Goal: Task Accomplishment & Management: Manage account settings

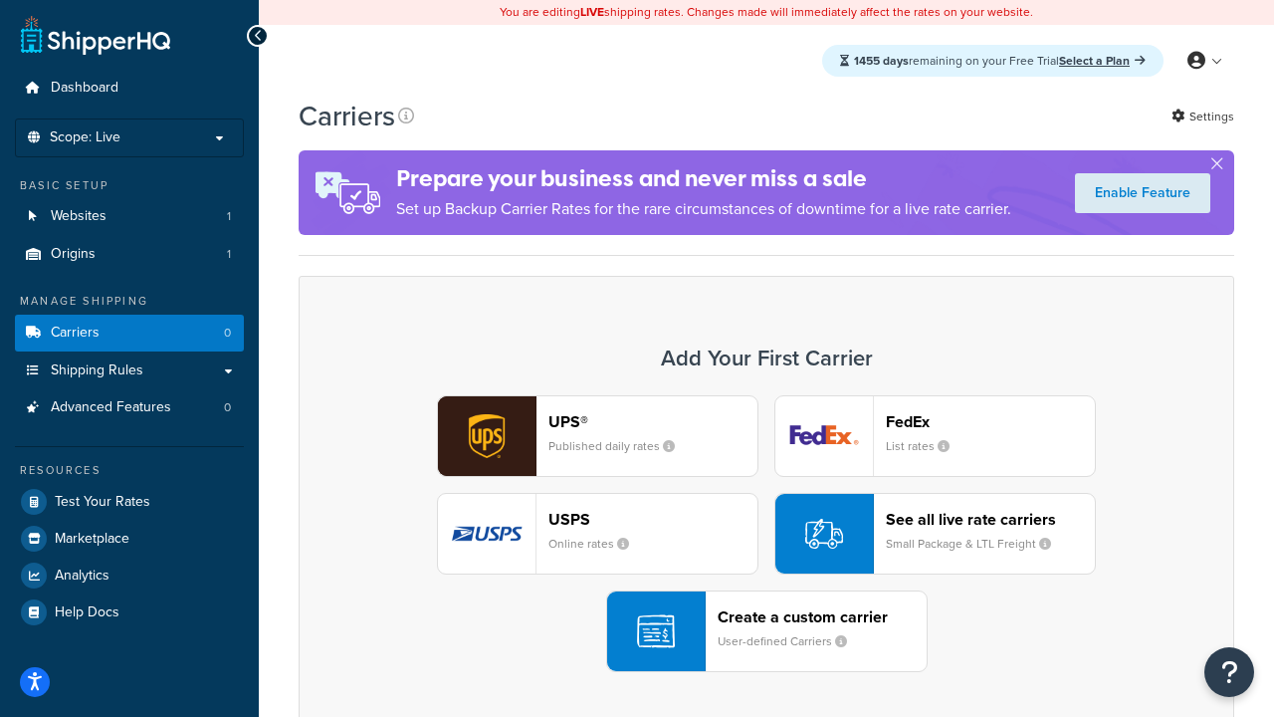
click at [766, 534] on div "UPS® Published daily rates FedEx List rates USPS Online rates See all live rate…" at bounding box center [767, 533] width 894 height 277
click at [990, 421] on header "FedEx" at bounding box center [990, 421] width 209 height 19
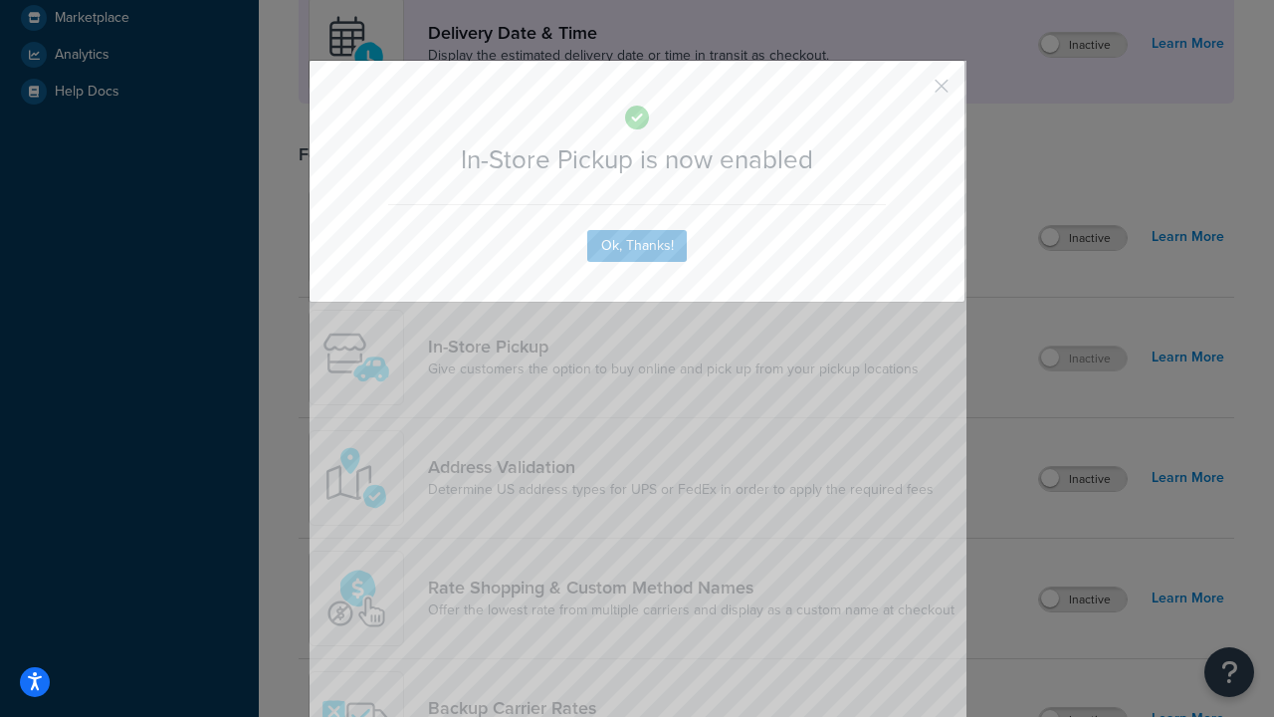
scroll to position [558, 0]
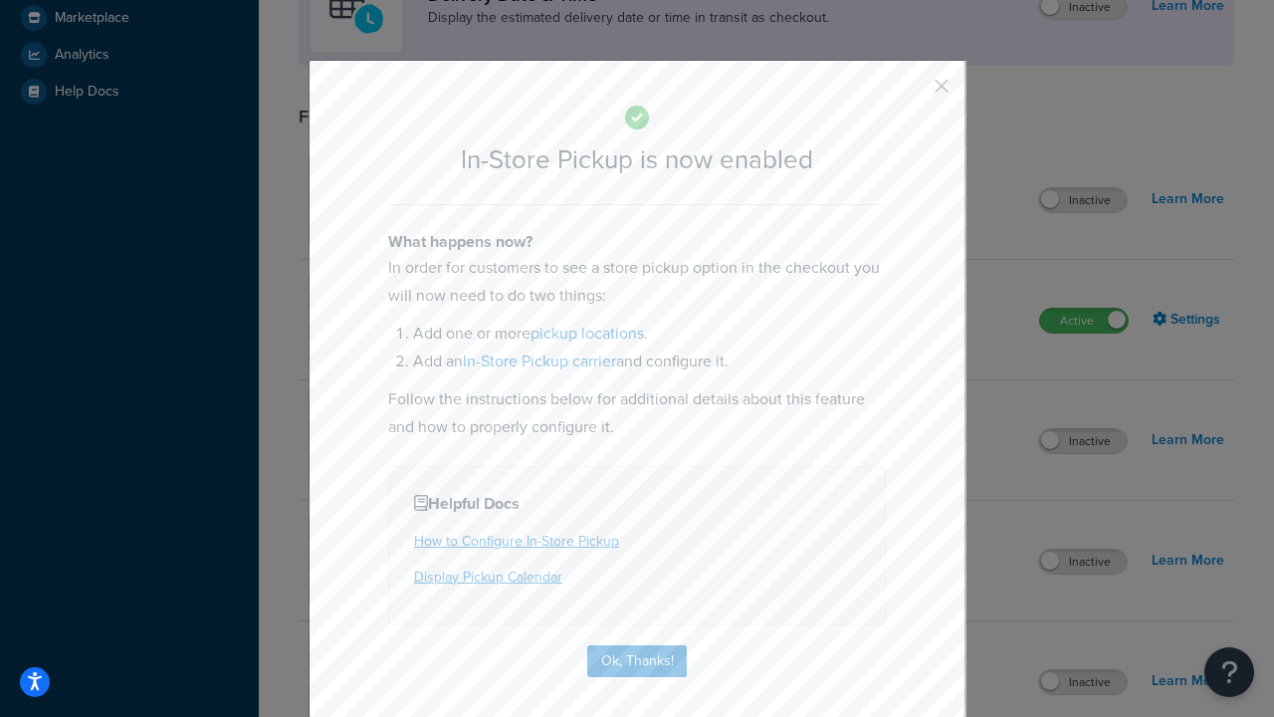
click at [912, 93] on button "button" at bounding box center [912, 93] width 5 height 5
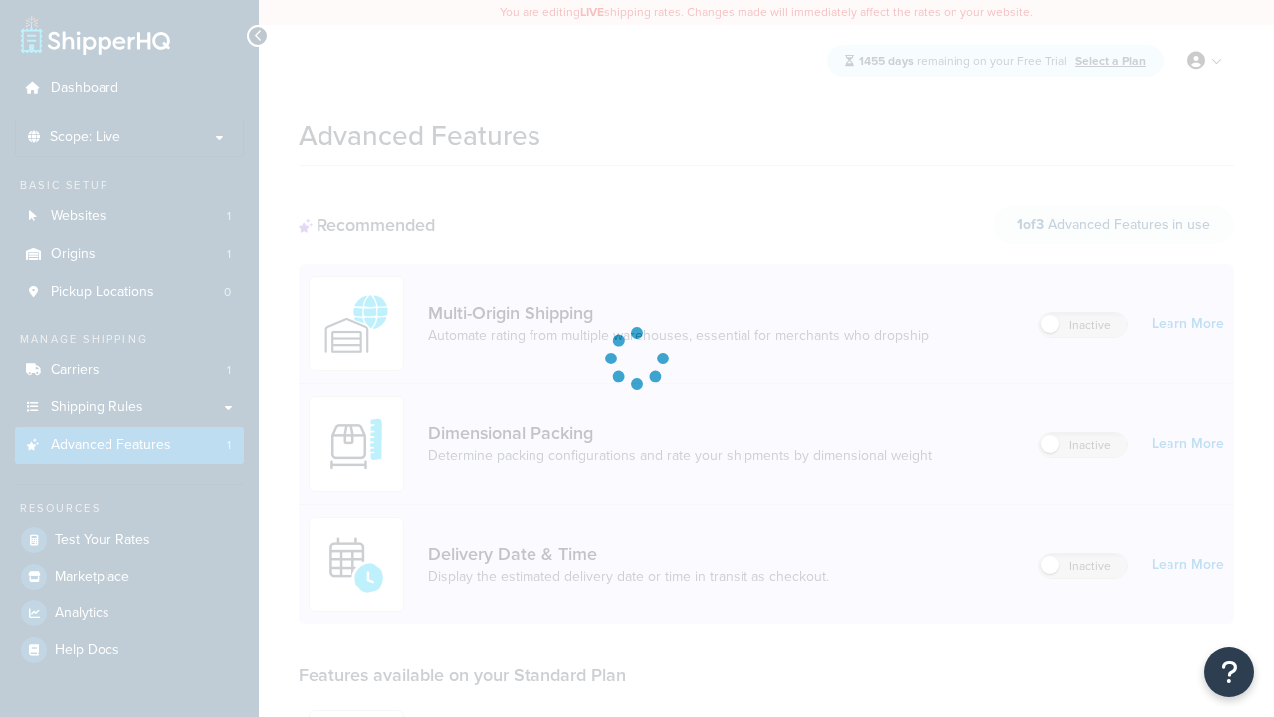
scroll to position [521, 0]
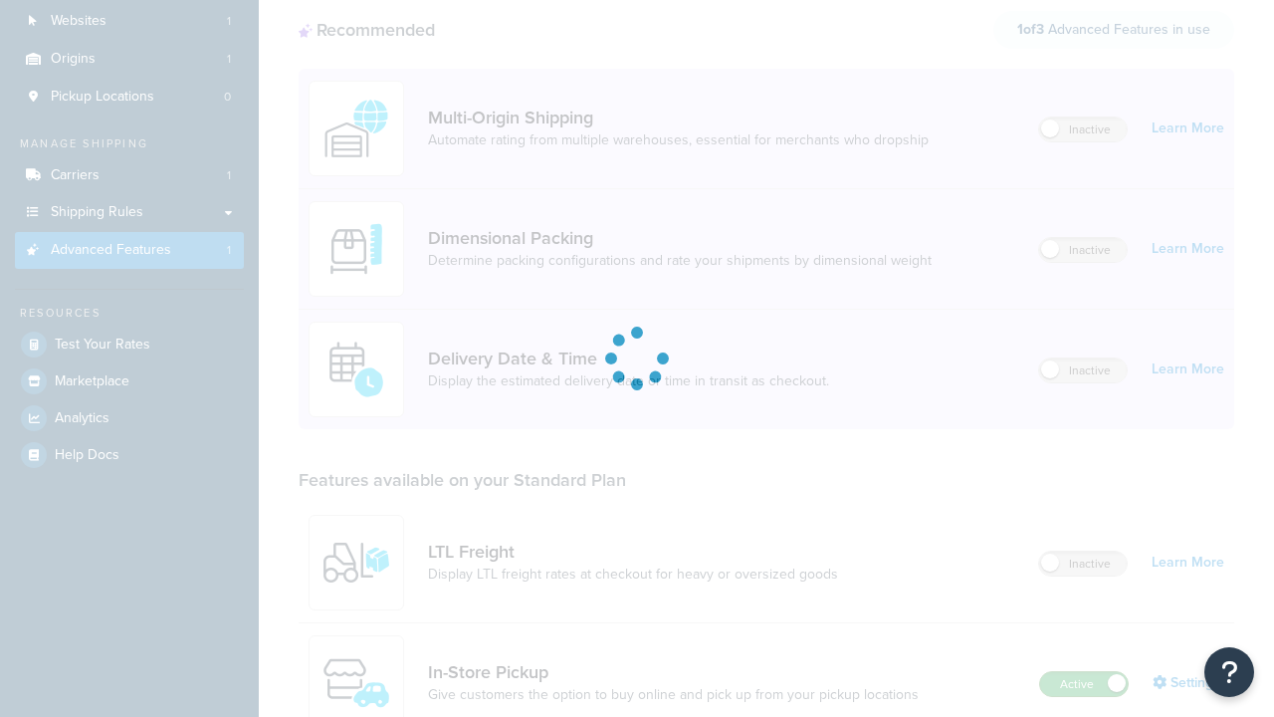
click at [1084, 672] on label "Active" at bounding box center [1084, 684] width 88 height 24
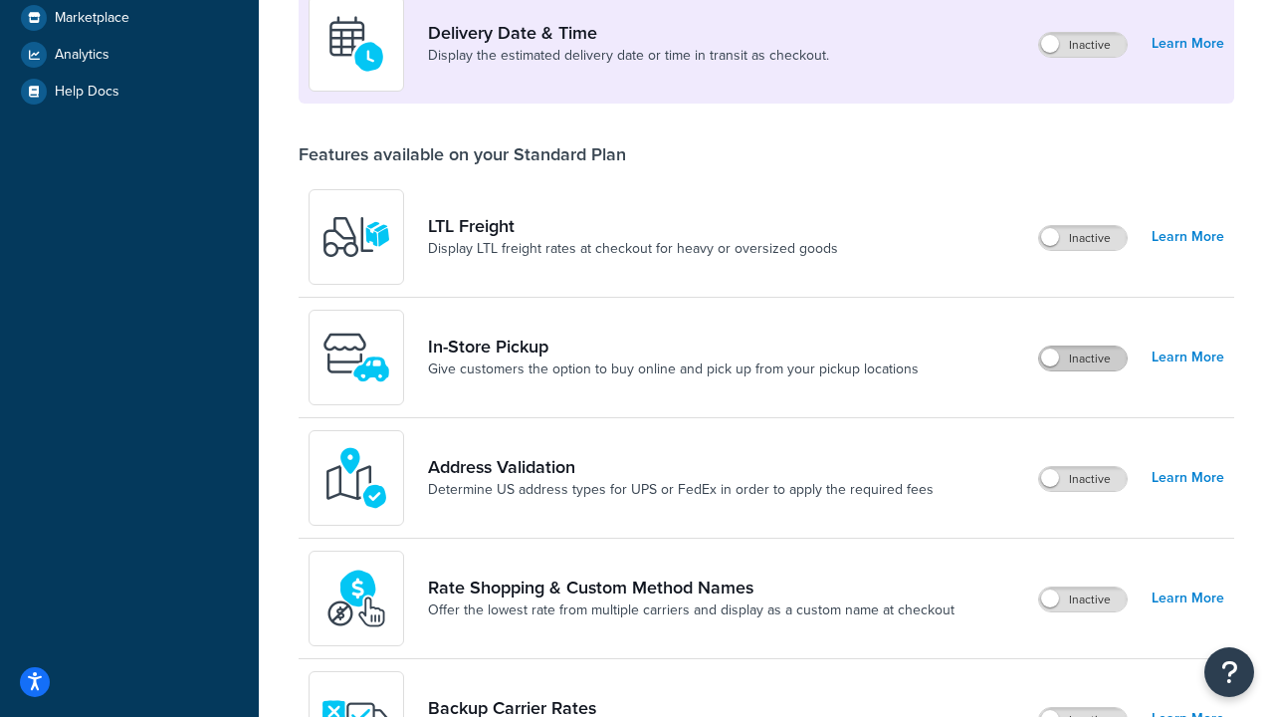
scroll to position [483, 0]
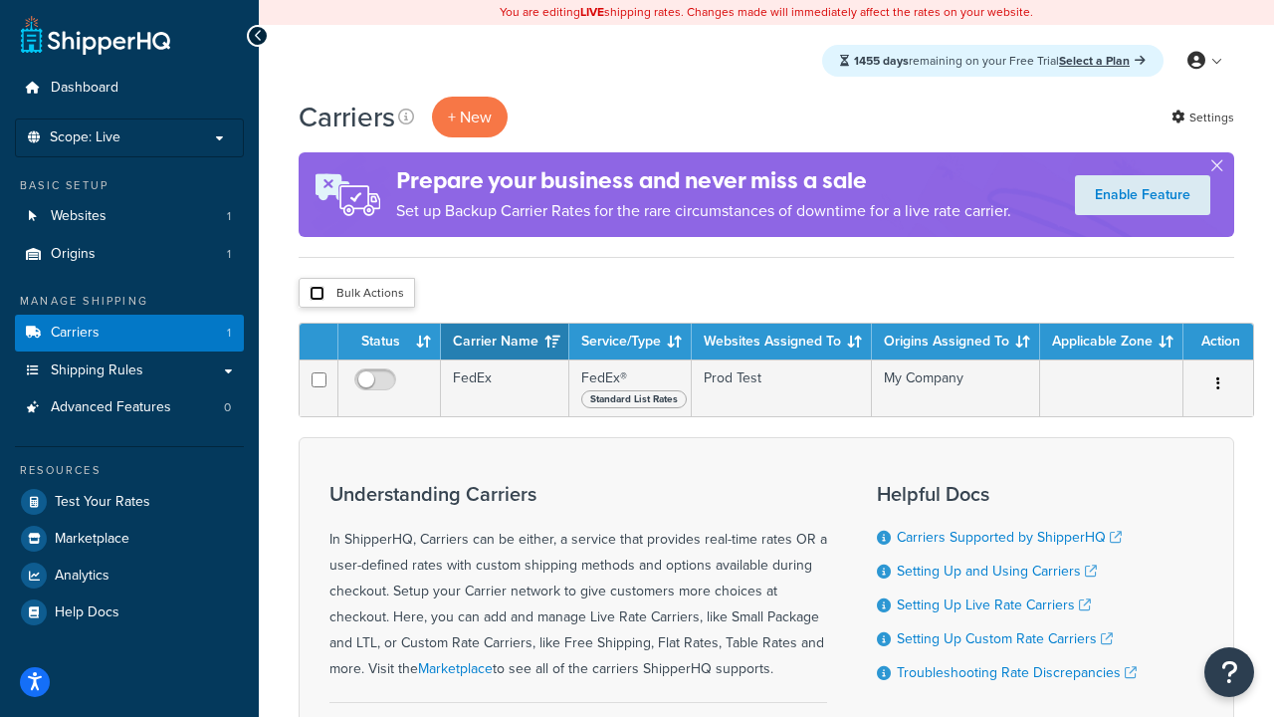
click at [317, 294] on input "checkbox" at bounding box center [317, 293] width 15 height 15
checkbox input "true"
click at [0, 0] on button "Delete" at bounding box center [0, 0] width 0 height 0
